Goal: Check status

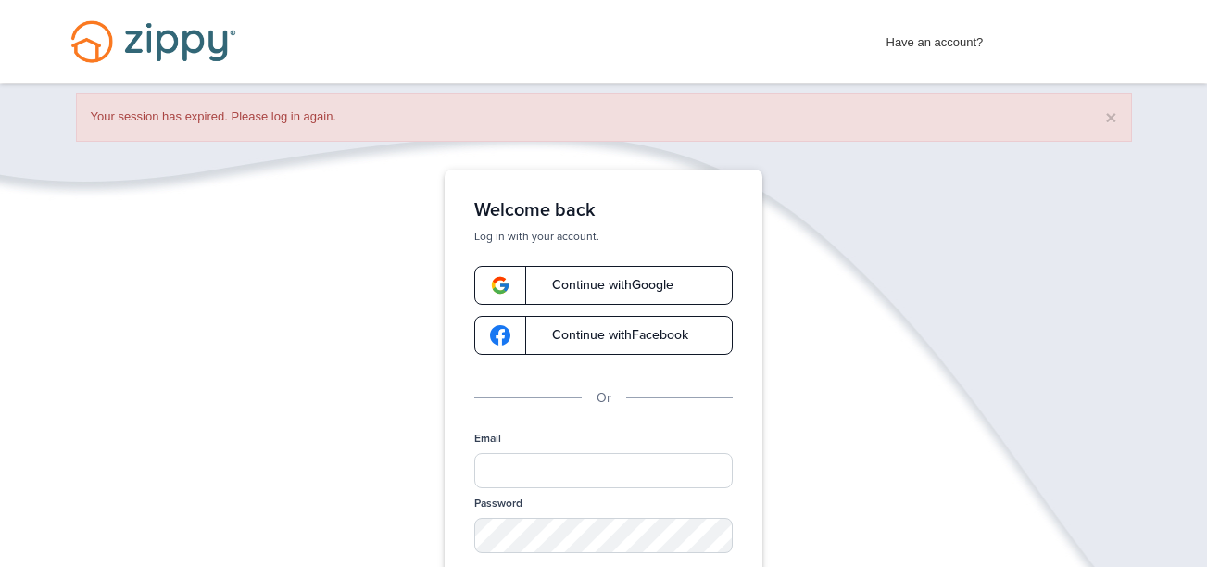
click at [611, 287] on span "Continue with Google" at bounding box center [604, 285] width 140 height 13
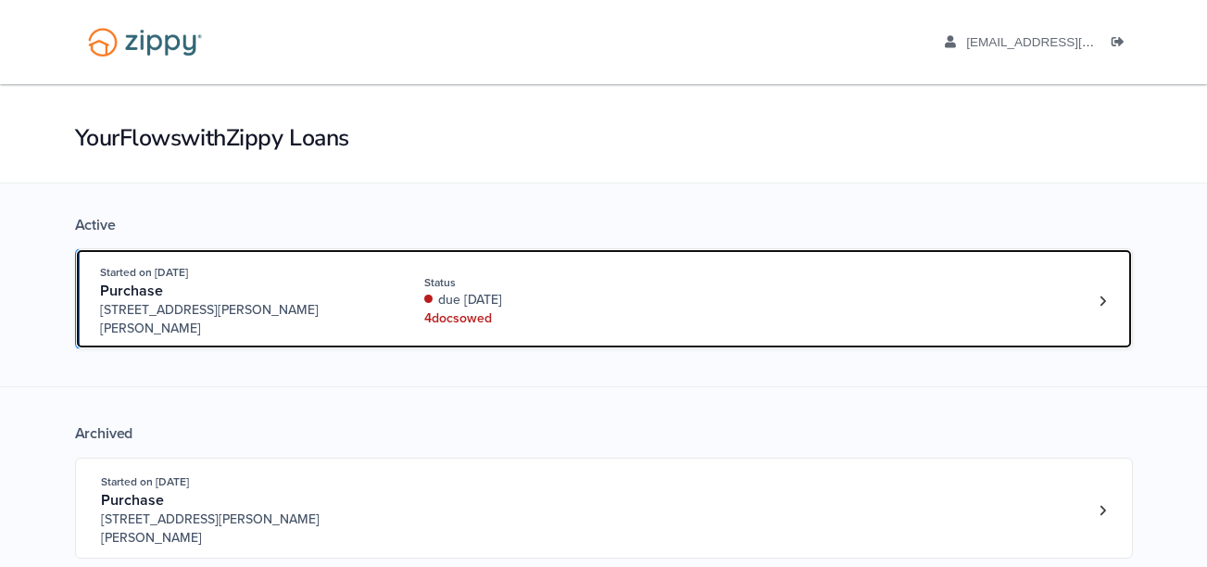
click at [617, 280] on div "Status" at bounding box center [547, 282] width 247 height 17
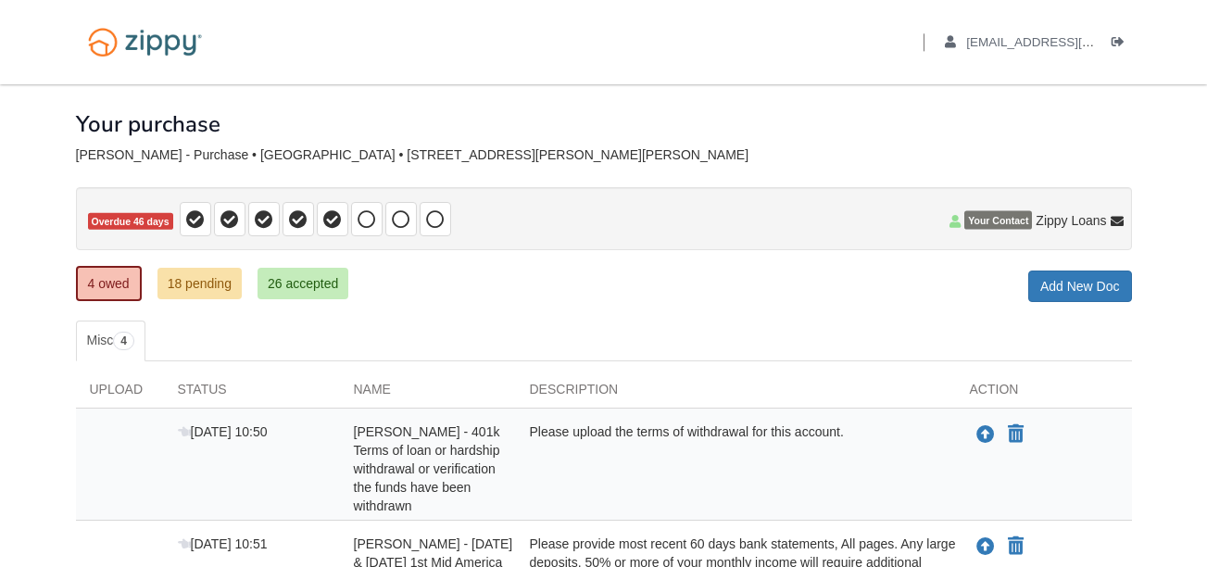
click at [509, 284] on div "4 owed 18 pending 26 accepted My Estimated Payment × My Estimated Payment Add N…" at bounding box center [604, 285] width 1056 height 33
click at [752, 107] on div "Your purchase" at bounding box center [604, 110] width 1056 height 52
